Goal: Answer question/provide support: Share knowledge or assist other users

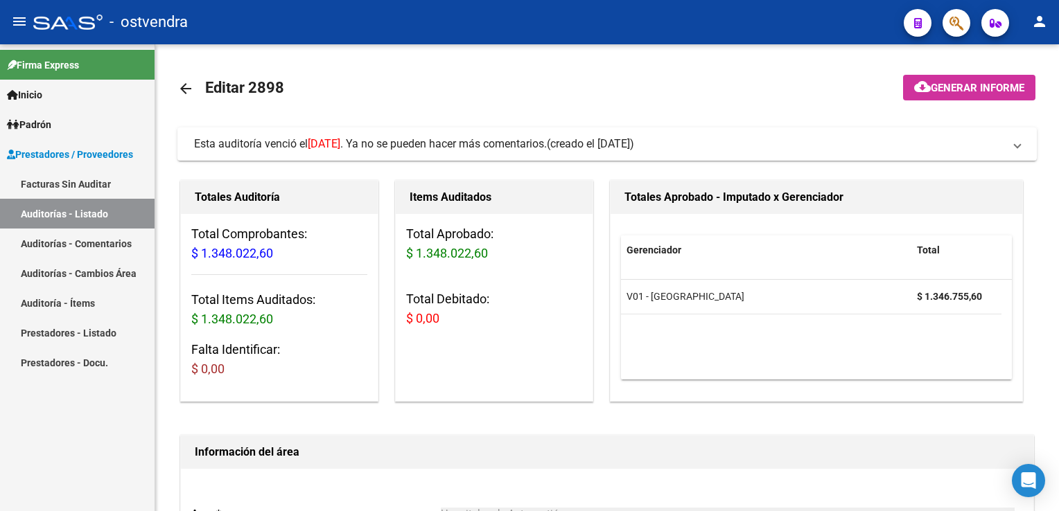
drag, startPoint x: 73, startPoint y: 299, endPoint x: 80, endPoint y: 292, distance: 9.8
click at [73, 299] on link "Auditoría - Ítems" at bounding box center [77, 303] width 155 height 30
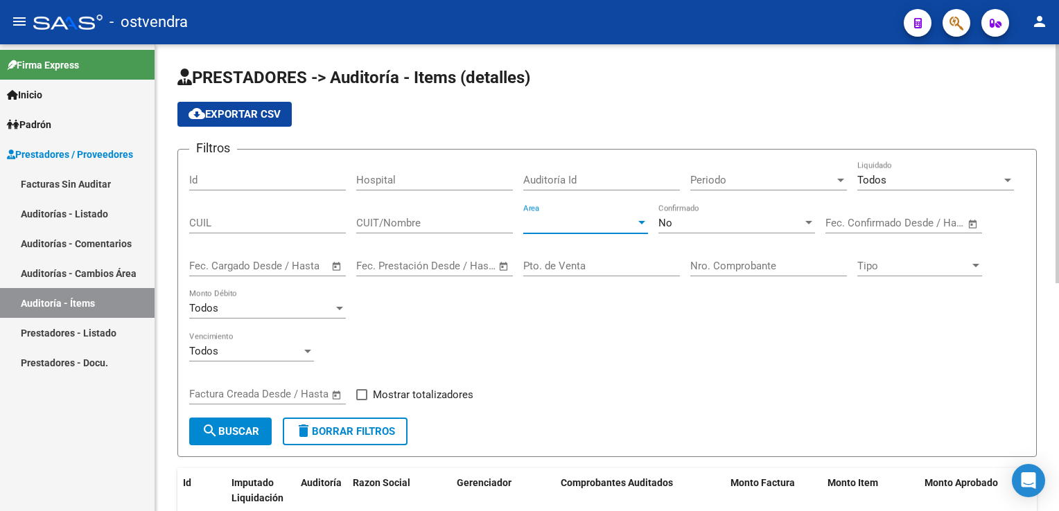
click at [637, 220] on div at bounding box center [641, 223] width 12 height 11
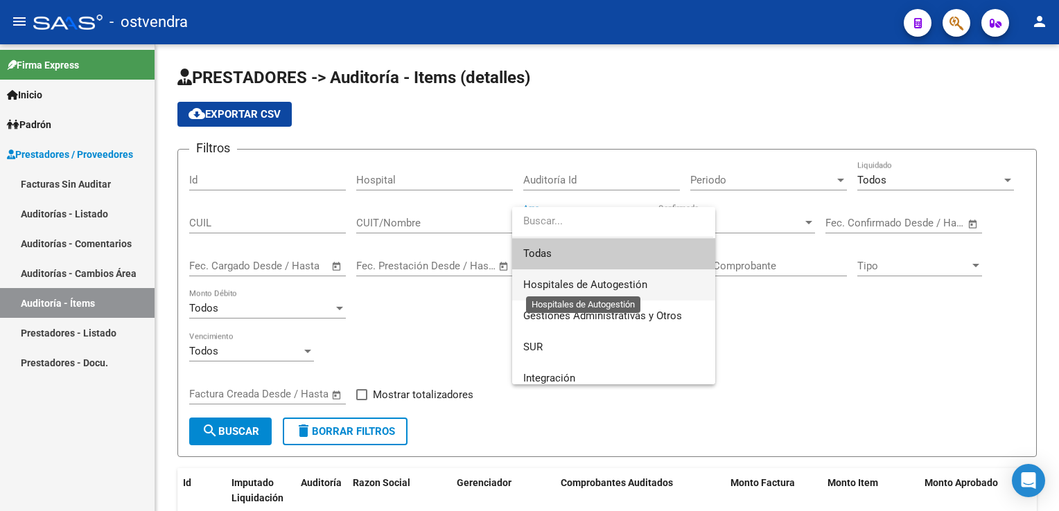
click at [606, 279] on span "Hospitales de Autogestión" at bounding box center [585, 285] width 124 height 12
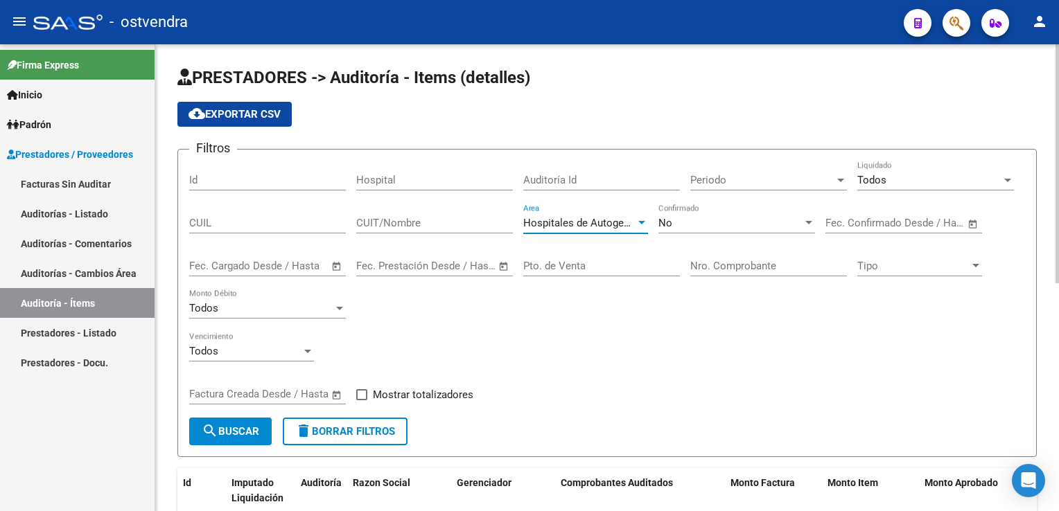
click at [734, 267] on input "Nro. Comprobante" at bounding box center [768, 266] width 157 height 12
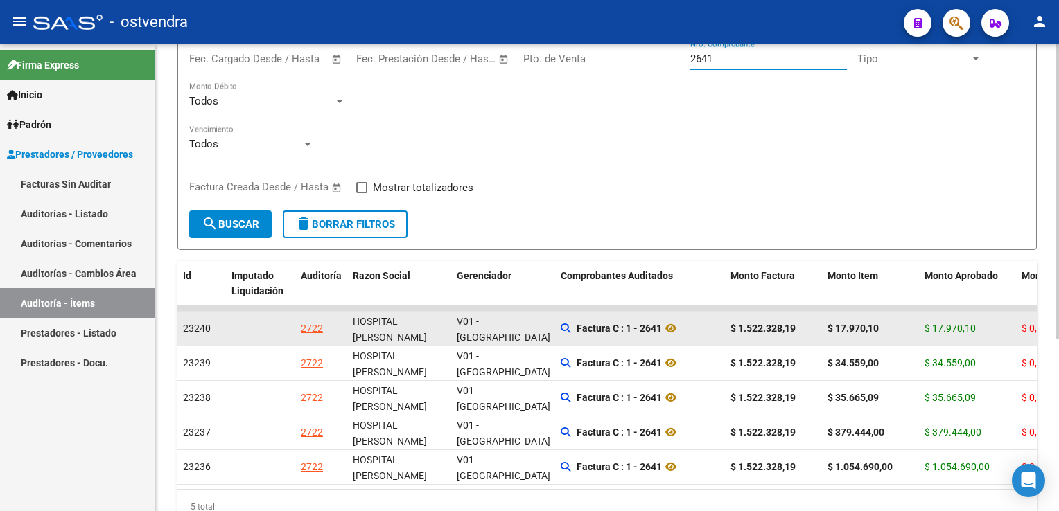
scroll to position [208, 0]
type input "2641"
click at [309, 331] on div "2722" at bounding box center [312, 328] width 22 height 16
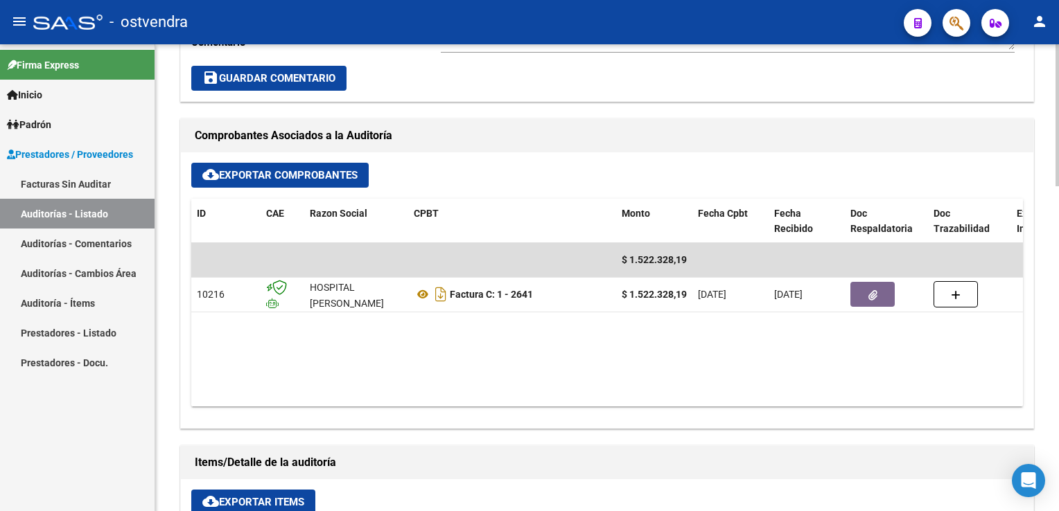
scroll to position [624, 0]
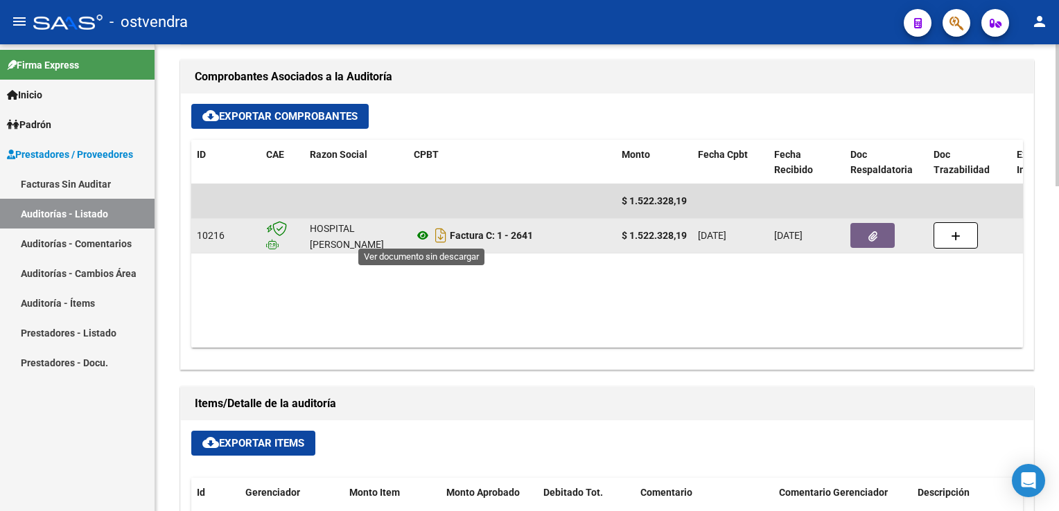
click at [421, 235] on icon at bounding box center [423, 235] width 18 height 17
click at [873, 231] on icon "button" at bounding box center [872, 236] width 9 height 10
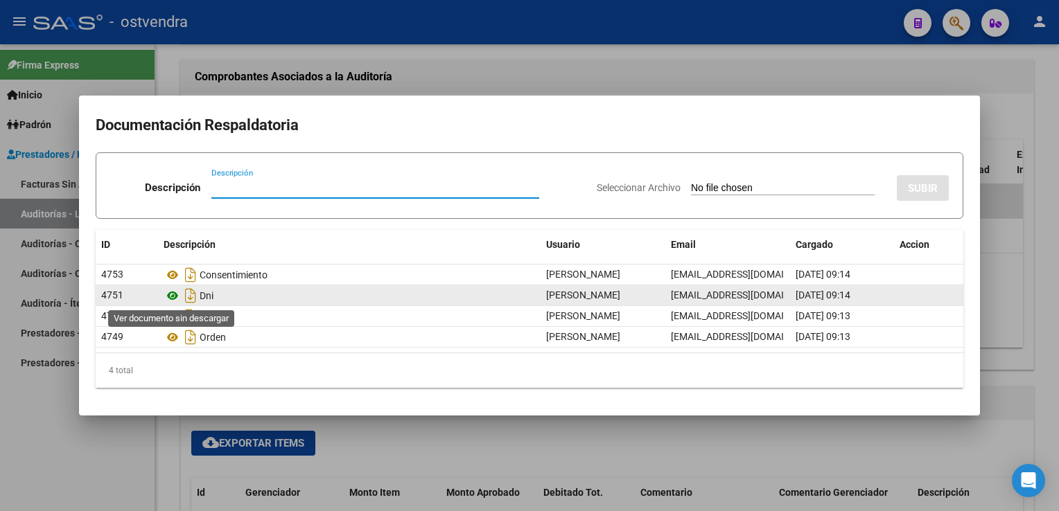
click at [172, 295] on icon at bounding box center [173, 296] width 18 height 17
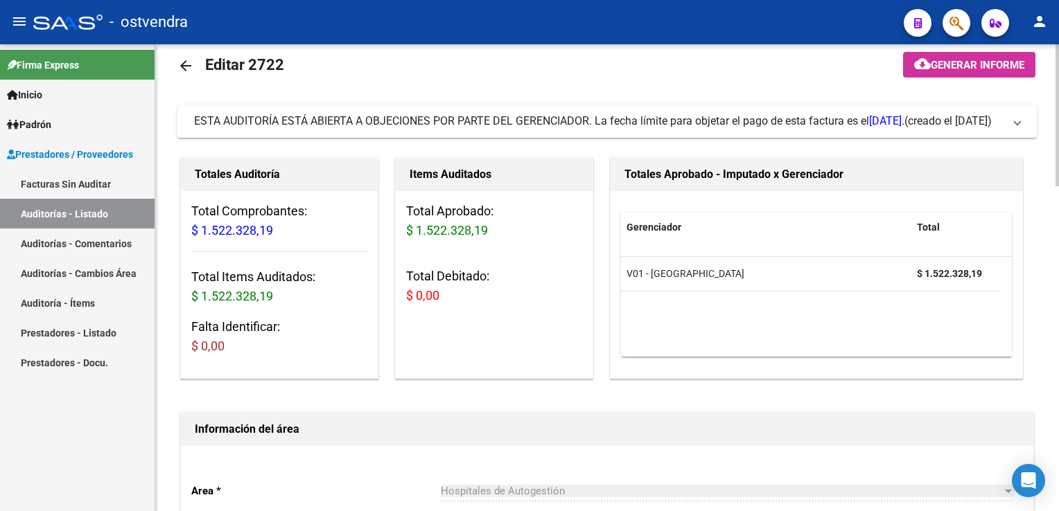
scroll to position [0, 0]
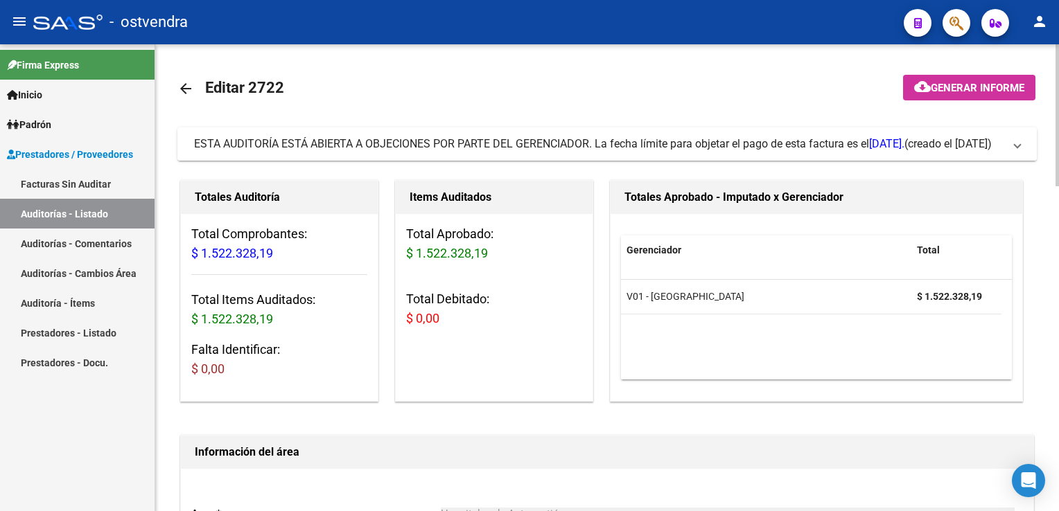
click at [1008, 144] on span "ESTA AUDITORÍA ESTÁ ABIERTA A OBJECIONES POR PARTE DEL GERENCIADOR. La fecha lí…" at bounding box center [604, 143] width 820 height 15
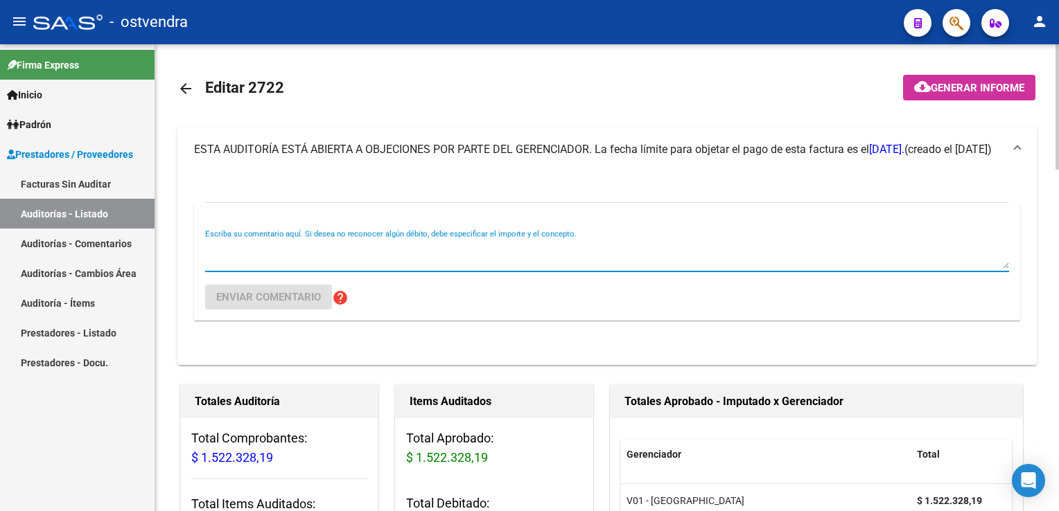
click at [276, 241] on textarea "Escriba su comentario aquí. Si desea no reconocer algún débito, debe especifica…" at bounding box center [607, 255] width 804 height 28
type textarea "S"
paste textarea "Debido a la falta del detalle de facturación, no es posible realizar la auditor…"
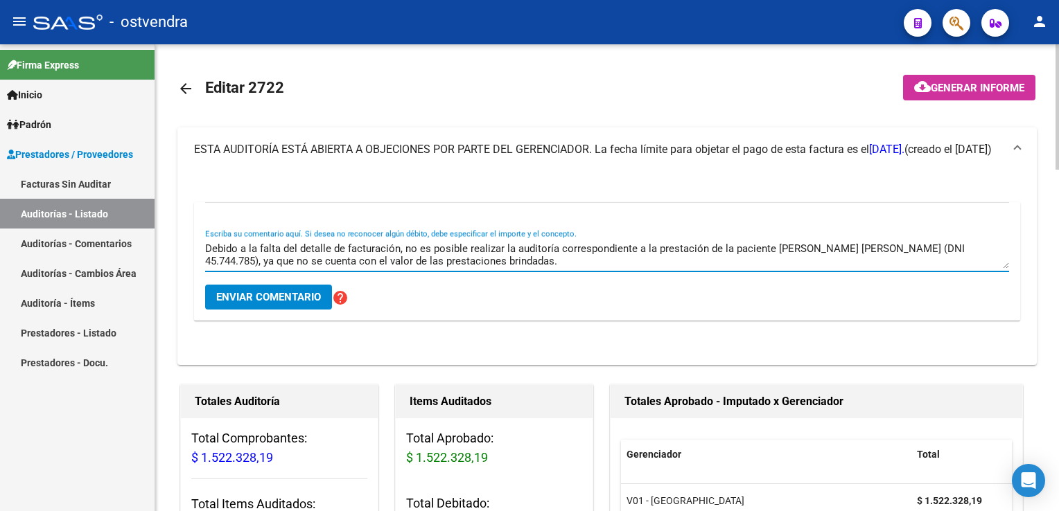
scroll to position [11, 0]
type textarea "Debido a la falta del detalle de facturación, no es posible realizar la auditor…"
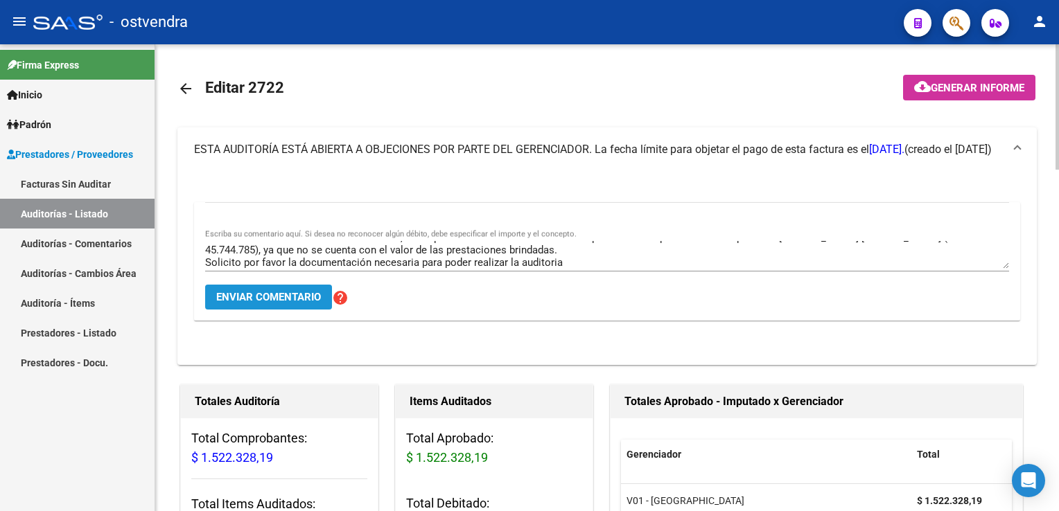
click at [312, 299] on span "Enviar comentario" at bounding box center [268, 297] width 105 height 12
